Goal: Information Seeking & Learning: Learn about a topic

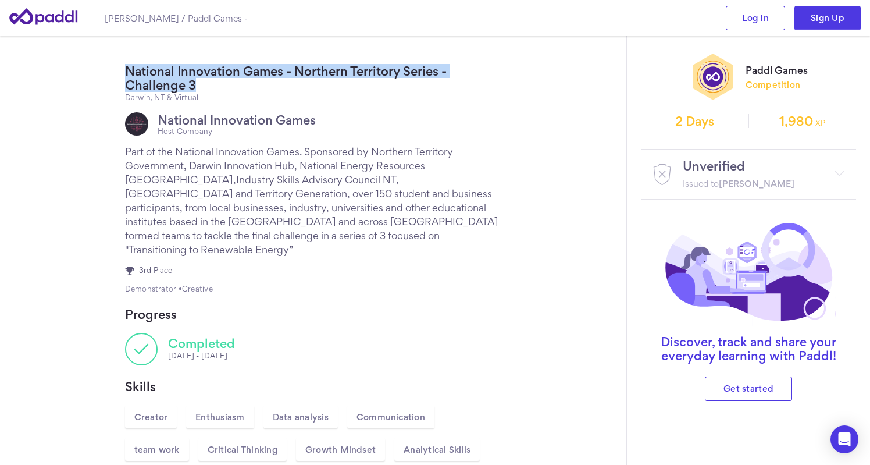
drag, startPoint x: 197, startPoint y: 86, endPoint x: 127, endPoint y: 70, distance: 71.5
click at [127, 70] on h1 "National Innovation Games - Northern Territory Series - Challenge 3" at bounding box center [313, 78] width 377 height 28
click at [124, 73] on div "National Innovation Games - Northern Territory Series - Challenge 3 Darwin, [GE…" at bounding box center [314, 350] width 396 height 590
drag, startPoint x: 127, startPoint y: 73, endPoint x: 440, endPoint y: 72, distance: 312.9
click at [440, 72] on h1 "National Innovation Games - Northern Territory Series - Challenge 3" at bounding box center [313, 78] width 377 height 28
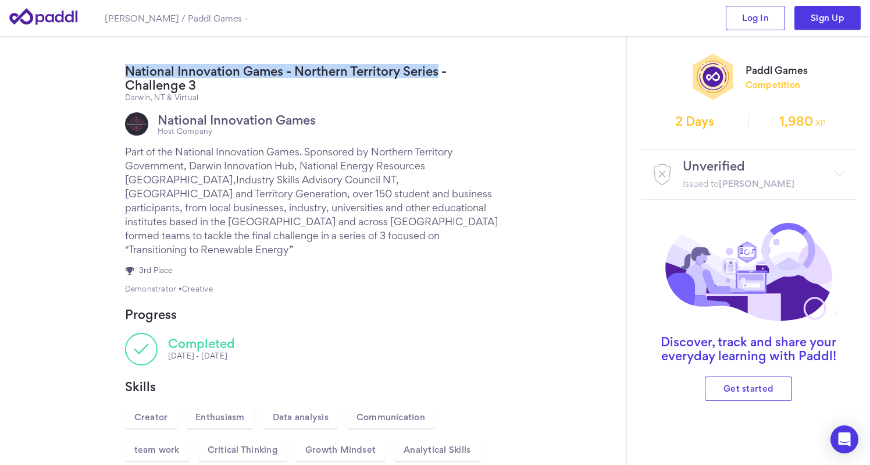
copy h1 "National Innovation Games - Northern Territory Series"
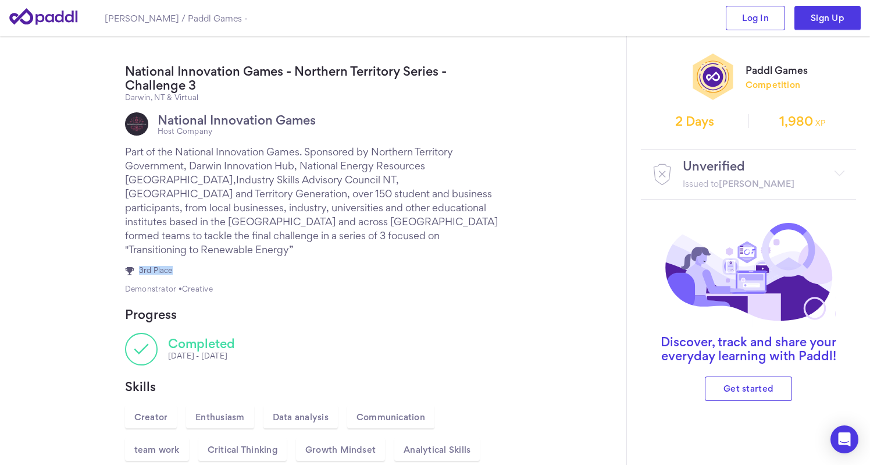
copy span "3rd Place"
drag, startPoint x: 177, startPoint y: 260, endPoint x: 137, endPoint y: 257, distance: 40.3
click at [137, 266] on div "3rd Place" at bounding box center [313, 270] width 377 height 9
